Goal: Find contact information: Find contact information

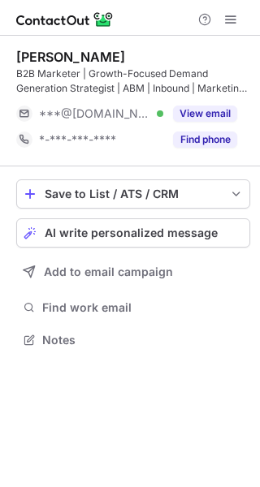
scroll to position [329, 260]
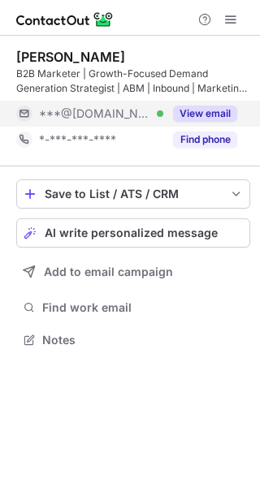
click at [139, 112] on div "***@yahoo.com Verified" at bounding box center [101, 113] width 124 height 15
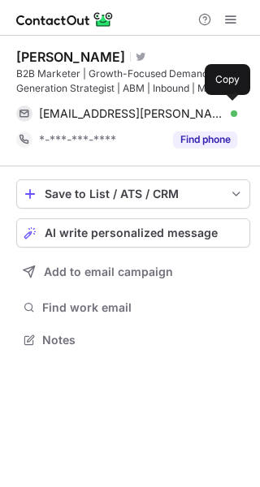
click at [139, 112] on span "dinesh.kesavan@yahoo.com" at bounding box center [132, 113] width 186 height 15
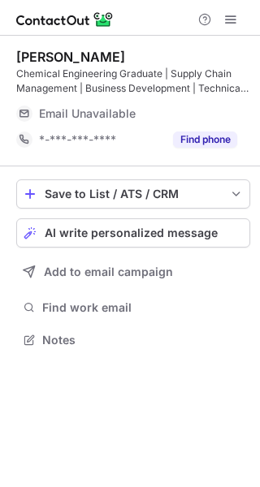
scroll to position [329, 260]
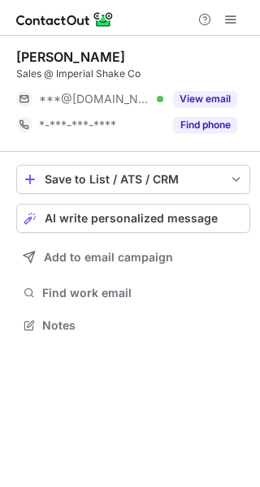
scroll to position [314, 260]
click at [117, 98] on span "***@[DOMAIN_NAME]" at bounding box center [95, 99] width 112 height 15
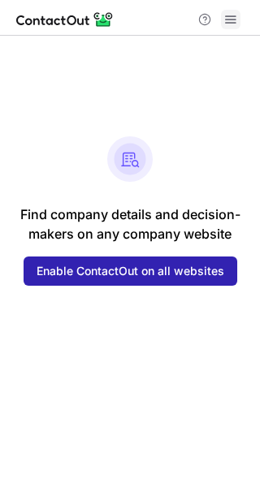
click at [231, 24] on div at bounding box center [130, 18] width 260 height 36
click at [231, 24] on span at bounding box center [230, 19] width 13 height 13
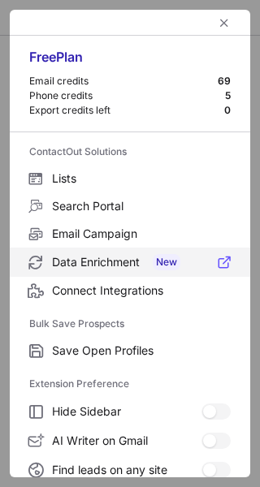
scroll to position [189, 0]
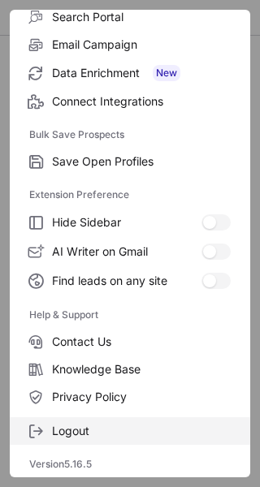
click at [119, 432] on span "Logout" at bounding box center [141, 430] width 178 height 15
click at [119, 434] on span "Logout" at bounding box center [141, 430] width 178 height 15
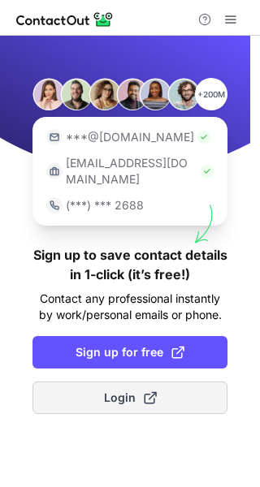
click at [132, 389] on span "Login" at bounding box center [130, 397] width 53 height 16
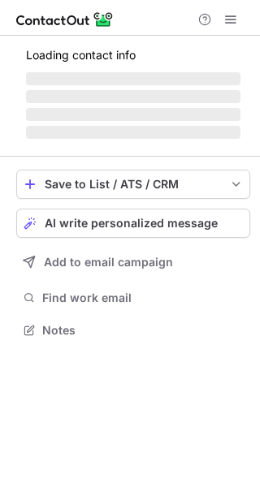
scroll to position [314, 260]
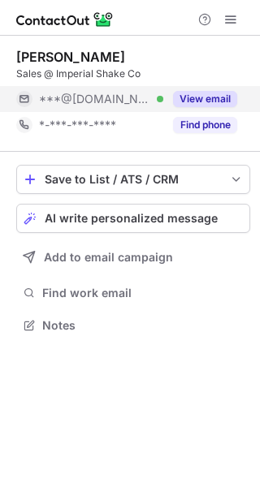
click at [157, 97] on div "***@[DOMAIN_NAME] Verified" at bounding box center [101, 99] width 124 height 15
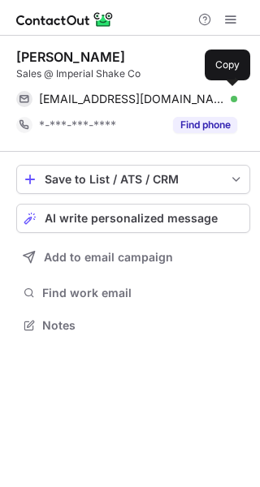
click at [165, 95] on span "[EMAIL_ADDRESS][DOMAIN_NAME]" at bounding box center [132, 99] width 186 height 15
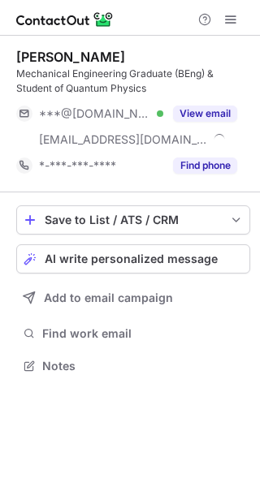
scroll to position [354, 260]
click at [135, 106] on div "***@gmail.com Verified" at bounding box center [101, 113] width 124 height 15
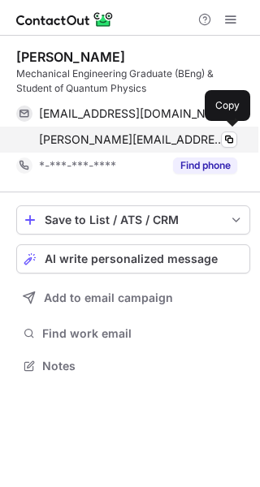
click at [136, 135] on span "taylor.dupere@aerzen.com" at bounding box center [132, 139] width 186 height 15
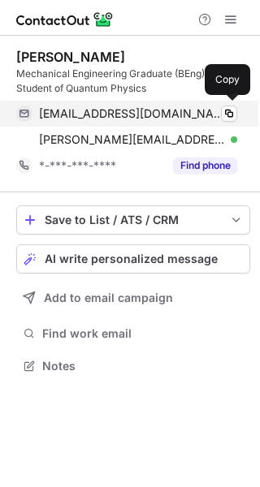
click at [155, 101] on div "taylordupere16@gmail.com Verified Copy" at bounding box center [126, 114] width 221 height 26
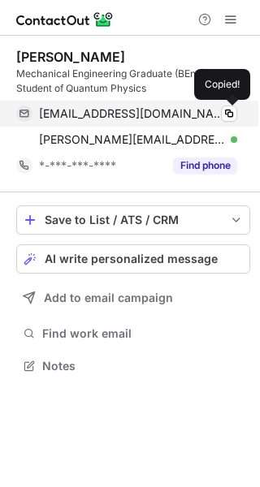
click at [149, 110] on span "taylordupere16@gmail.com" at bounding box center [132, 113] width 186 height 15
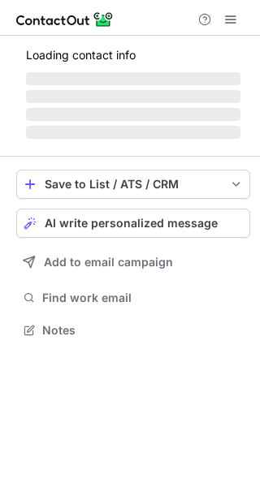
scroll to position [319, 260]
click at [111, 108] on span "‌" at bounding box center [133, 114] width 214 height 13
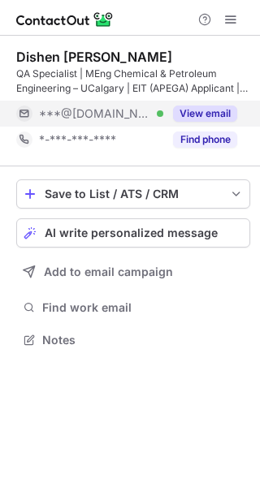
scroll to position [329, 260]
click at [111, 107] on span "***@gmail.com" at bounding box center [95, 113] width 112 height 15
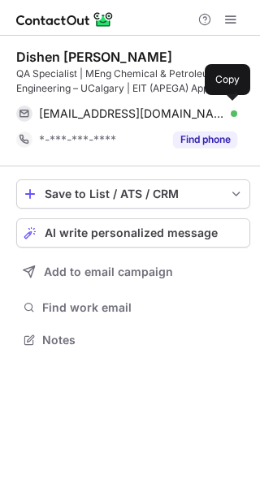
click at [111, 107] on span "dishenmaisuriachem@gmail.com" at bounding box center [132, 113] width 186 height 15
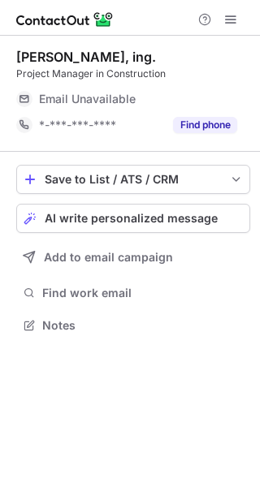
scroll to position [314, 260]
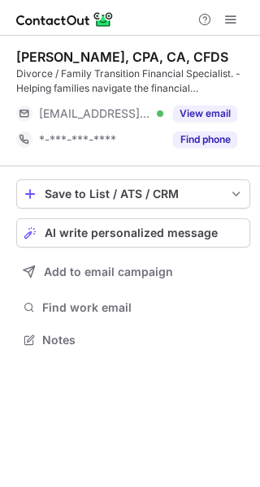
scroll to position [329, 260]
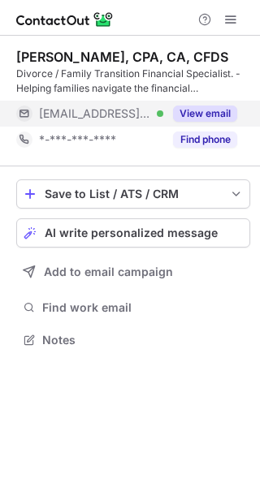
click at [128, 105] on div "[EMAIL_ADDRESS][DOMAIN_NAME] Verified" at bounding box center [89, 114] width 147 height 26
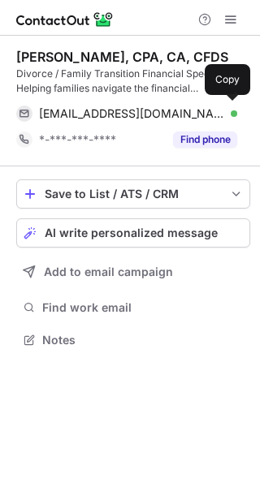
click at [111, 112] on span "[EMAIL_ADDRESS][DOMAIN_NAME]" at bounding box center [132, 113] width 186 height 15
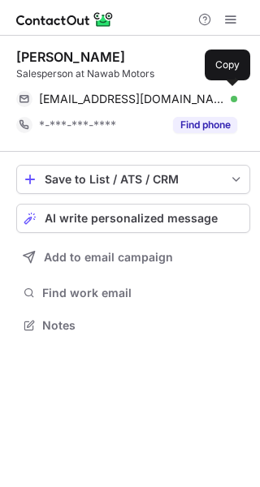
scroll to position [314, 260]
click at [153, 96] on span "customercare@avroventures.ca" at bounding box center [132, 99] width 186 height 15
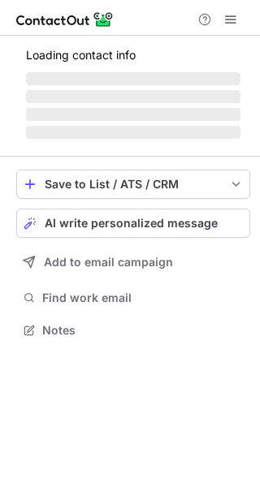
scroll to position [329, 260]
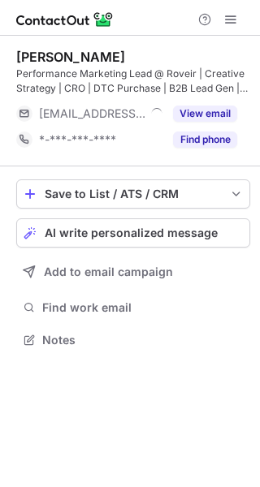
click at [132, 97] on div "Pira Ahilan Performance Marketing Lead @ Roveir | Creative Strategy | CRO | DTC…" at bounding box center [133, 101] width 234 height 104
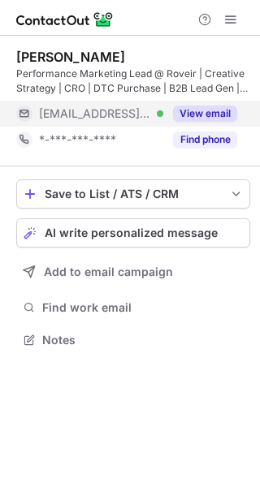
click at [127, 109] on div "***@roveir.com Verified" at bounding box center [101, 113] width 124 height 15
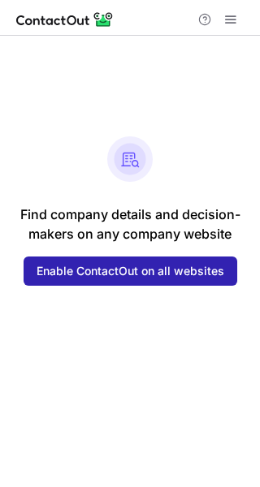
click at [231, 13] on span at bounding box center [230, 19] width 13 height 13
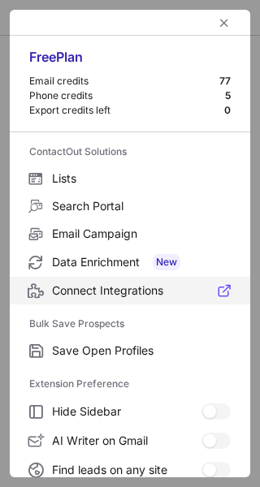
scroll to position [189, 0]
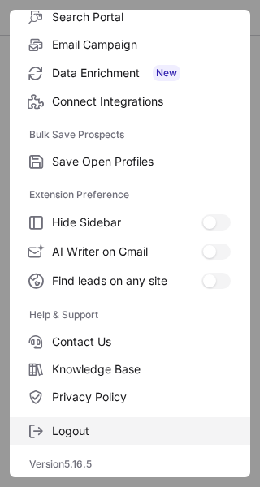
click at [113, 422] on label "Logout" at bounding box center [130, 431] width 240 height 28
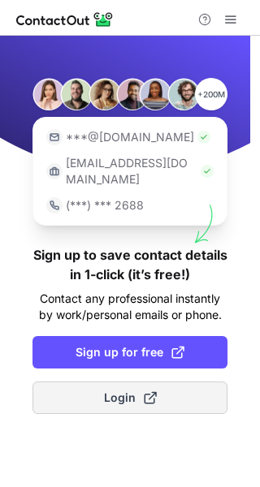
click at [123, 389] on span "Login" at bounding box center [130, 397] width 53 height 16
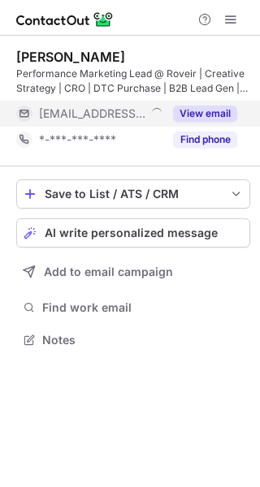
scroll to position [329, 260]
click at [188, 106] on button "View email" at bounding box center [205, 113] width 64 height 16
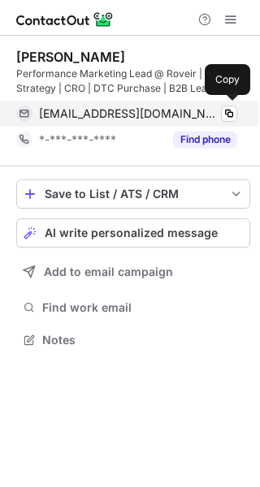
click at [169, 111] on div "[EMAIL_ADDRESS][DOMAIN_NAME]" at bounding box center [138, 113] width 198 height 15
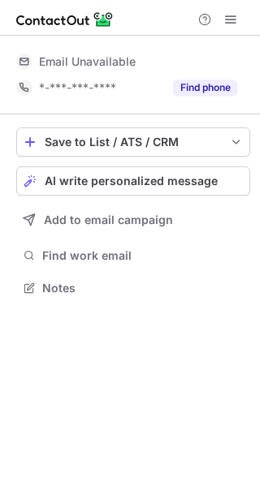
scroll to position [277, 260]
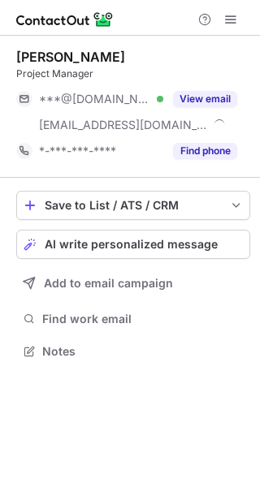
scroll to position [340, 260]
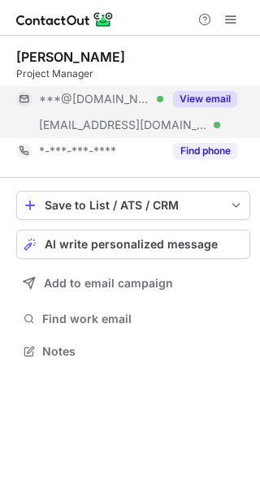
click at [169, 94] on div "View email" at bounding box center [200, 99] width 74 height 26
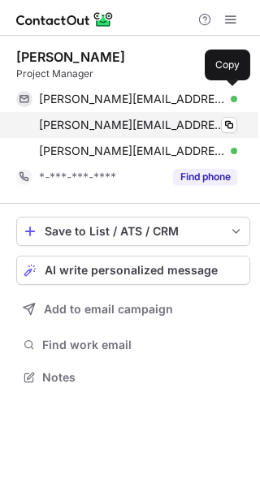
scroll to position [366, 260]
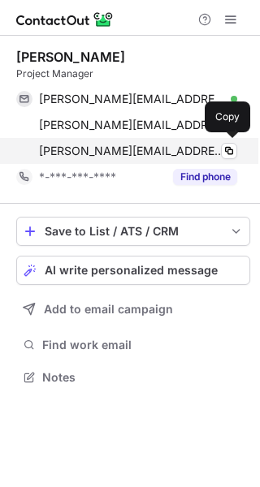
click at [127, 150] on span "chantal.larose@cgigc.com" at bounding box center [132, 151] width 186 height 15
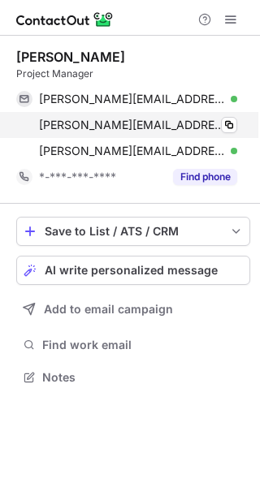
click at [170, 128] on span "chantal@ubuildconstruction.ca" at bounding box center [132, 125] width 186 height 15
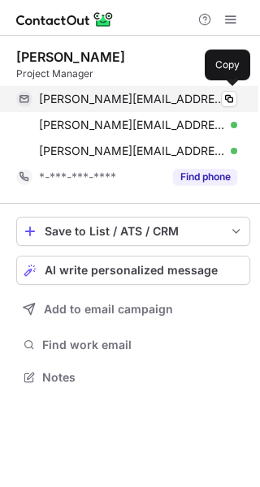
click at [171, 97] on span "chantal.elysee.g@hotmail.com" at bounding box center [132, 99] width 186 height 15
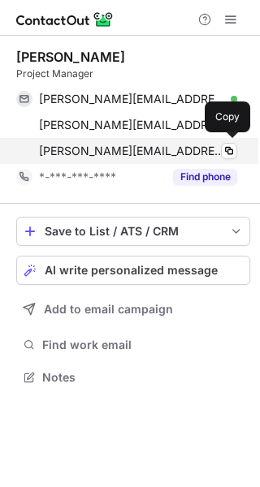
click at [90, 146] on span "chantal.larose@cgigc.com" at bounding box center [132, 151] width 186 height 15
click at [149, 156] on span "chantal.larose@cgigc.com" at bounding box center [132, 151] width 186 height 15
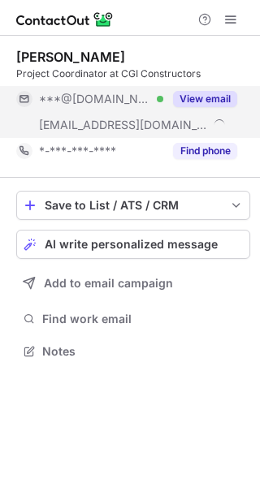
scroll to position [340, 260]
click at [116, 107] on div "***@gmail.com Verified" at bounding box center [89, 99] width 147 height 26
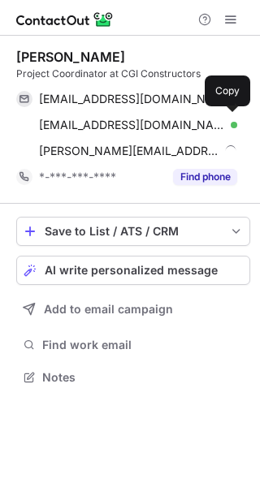
scroll to position [366, 260]
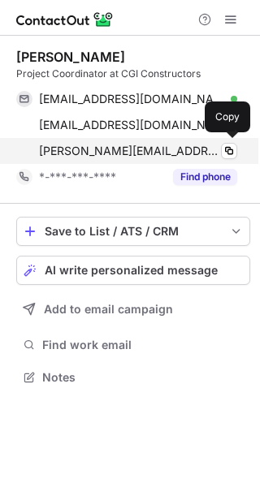
click at [117, 154] on span "alex@cgigc.com" at bounding box center [129, 151] width 180 height 15
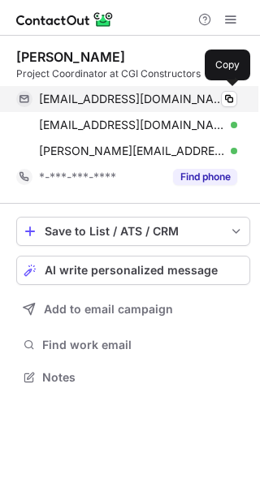
click at [157, 97] on span "alexgindi94@gmail.com" at bounding box center [132, 99] width 186 height 15
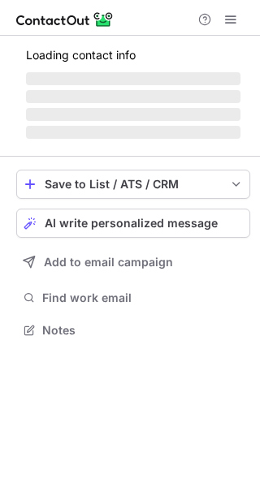
scroll to position [329, 260]
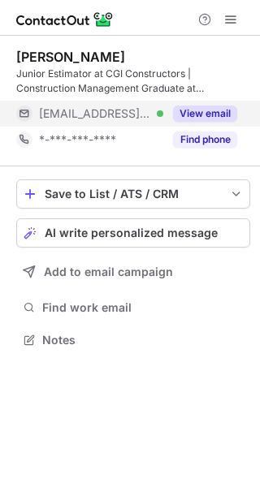
click at [126, 118] on div "[EMAIL_ADDRESS][DOMAIN_NAME] Verified" at bounding box center [101, 113] width 124 height 15
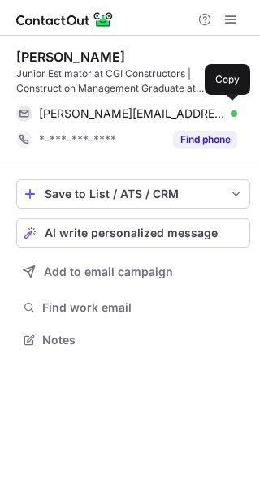
click at [138, 114] on span "[PERSON_NAME][EMAIL_ADDRESS][DOMAIN_NAME]" at bounding box center [132, 113] width 186 height 15
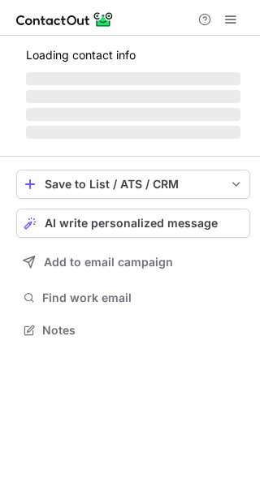
scroll to position [329, 260]
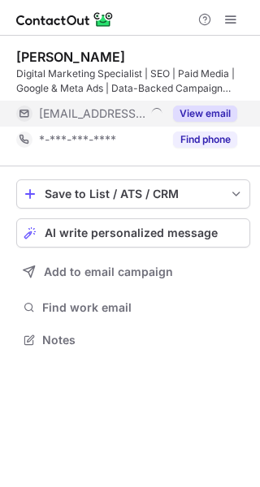
click at [118, 101] on div "[EMAIL_ADDRESS][DOMAIN_NAME]" at bounding box center [89, 114] width 147 height 26
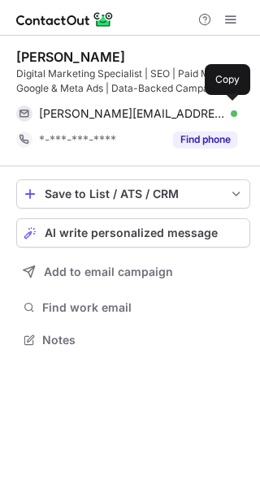
click at [132, 109] on span "[PERSON_NAME][EMAIL_ADDRESS][PERSON_NAME][DOMAIN_NAME]" at bounding box center [132, 113] width 186 height 15
